Goal: Transaction & Acquisition: Book appointment/travel/reservation

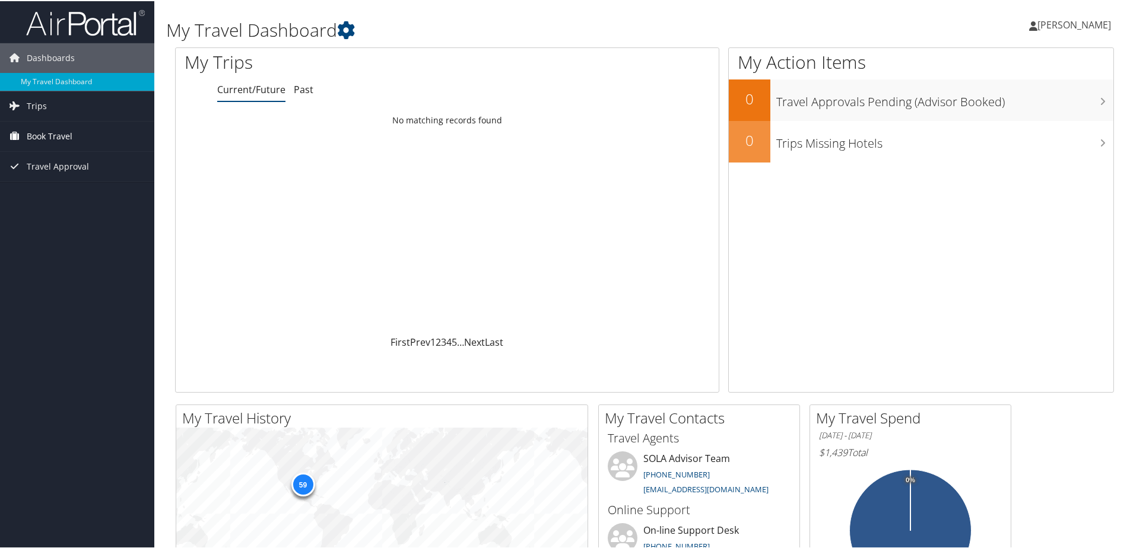
click at [49, 134] on span "Book Travel" at bounding box center [50, 135] width 46 height 30
click at [74, 173] on link "Book/Manage Online Trips" at bounding box center [77, 177] width 154 height 18
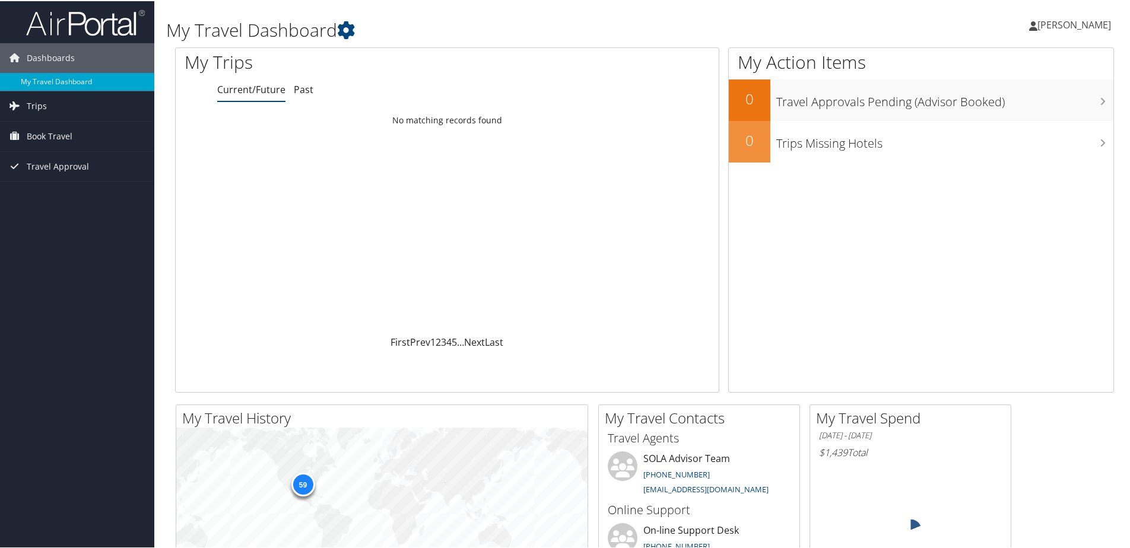
click at [1029, 26] on icon at bounding box center [1033, 24] width 8 height 9
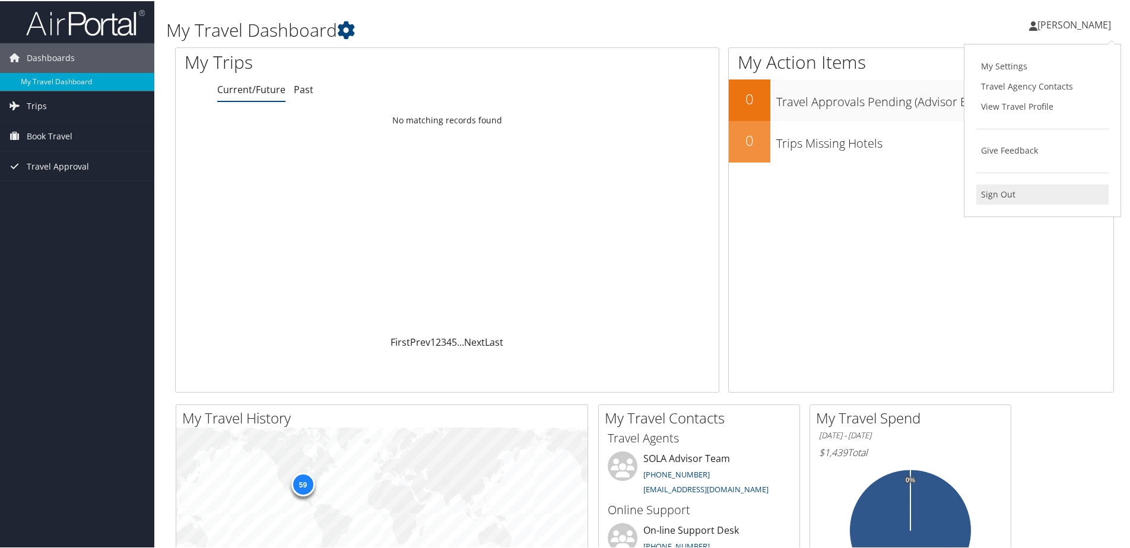
click at [990, 192] on link "Sign Out" at bounding box center [1042, 193] width 132 height 20
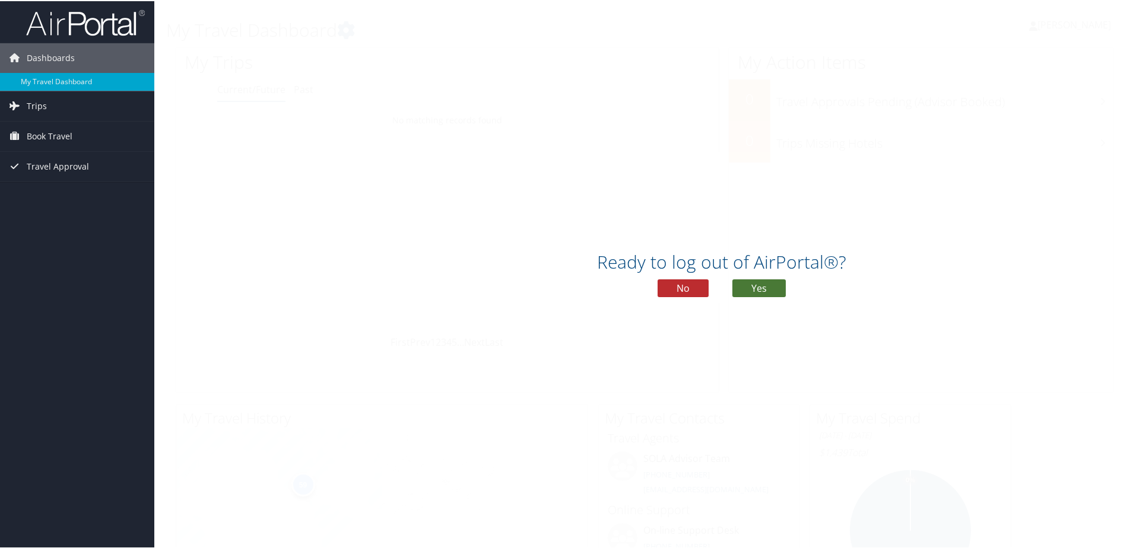
click at [765, 286] on button "Yes" at bounding box center [758, 287] width 53 height 18
